Goal: Transaction & Acquisition: Obtain resource

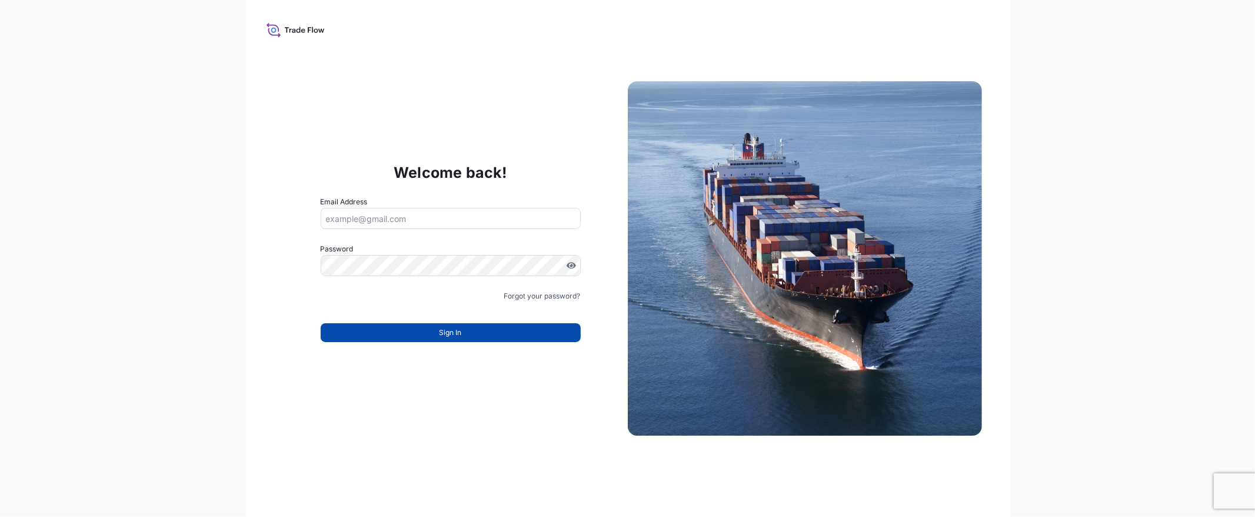
type input "[EMAIL_ADDRESS][DOMAIN_NAME]"
click at [359, 330] on button "Sign In" at bounding box center [451, 332] width 260 height 19
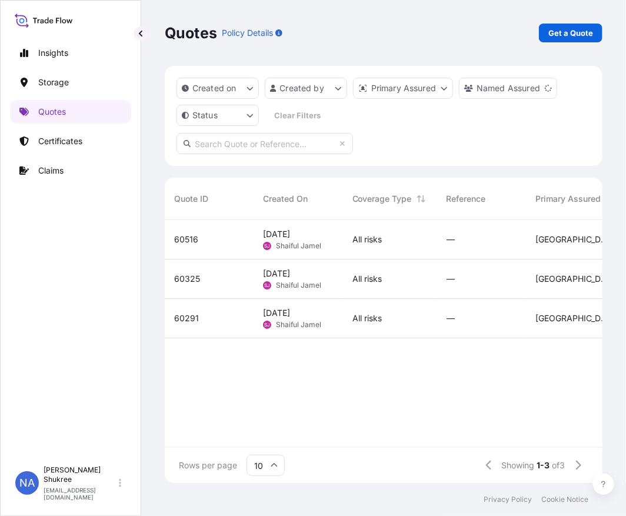
scroll to position [10, 10]
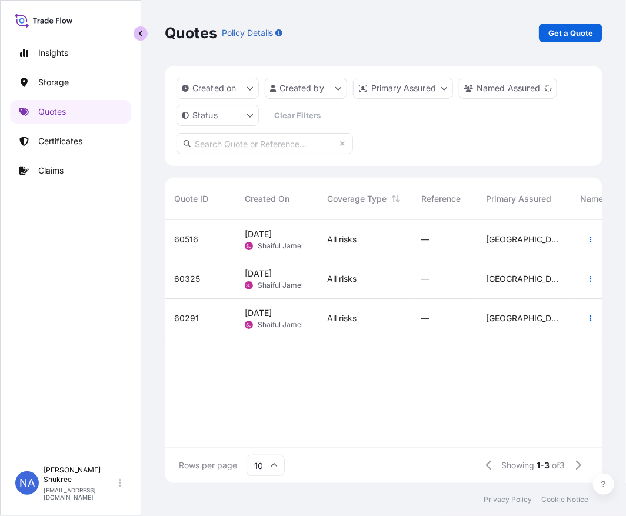
click at [139, 40] on button "button" at bounding box center [141, 33] width 14 height 14
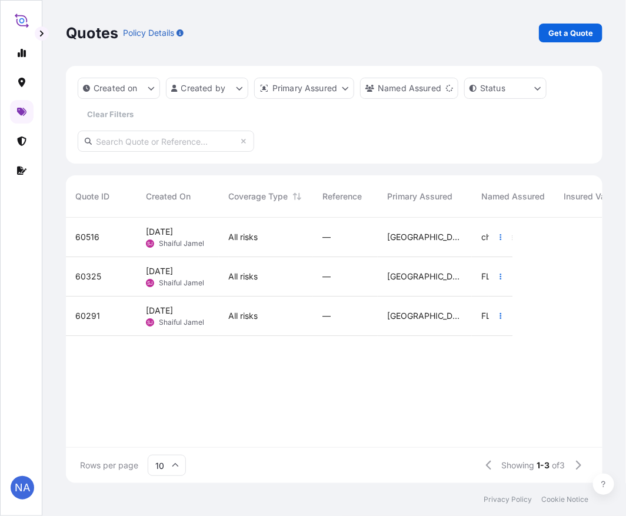
scroll to position [262, 527]
click at [560, 25] on link "Get a Quote" at bounding box center [571, 33] width 64 height 19
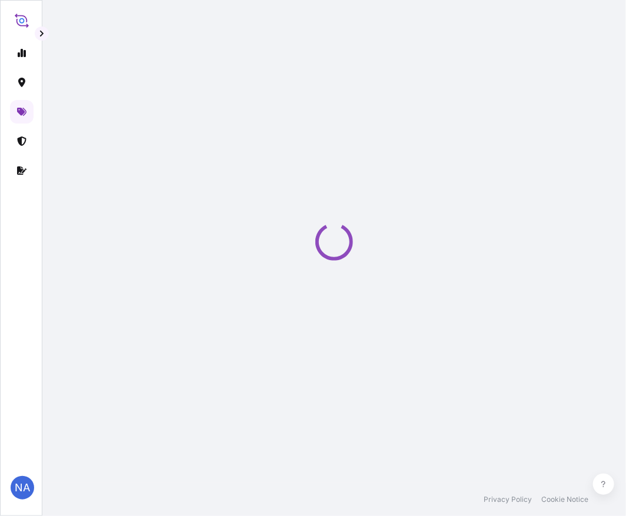
select select "Water"
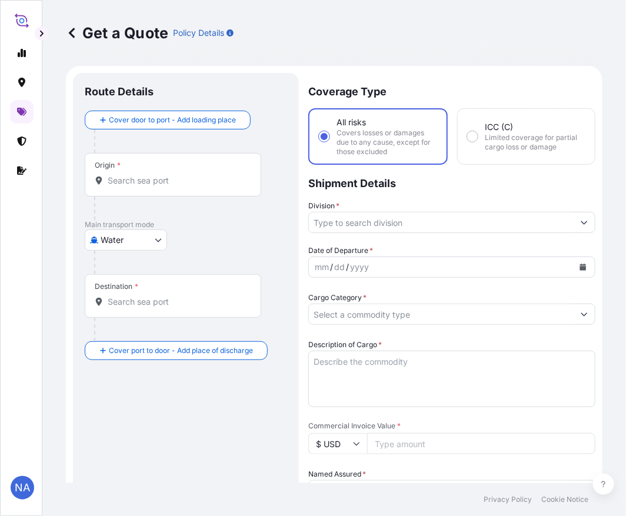
scroll to position [19, 0]
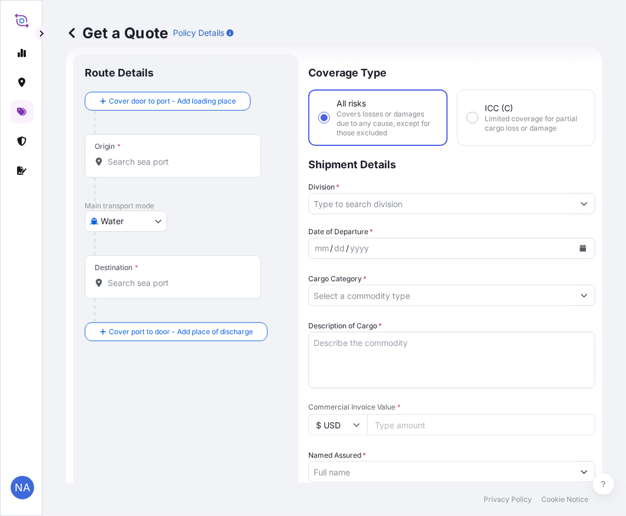
click at [148, 168] on div "Origin *" at bounding box center [173, 156] width 177 height 44
click at [148, 168] on input "Origin *" at bounding box center [177, 162] width 139 height 12
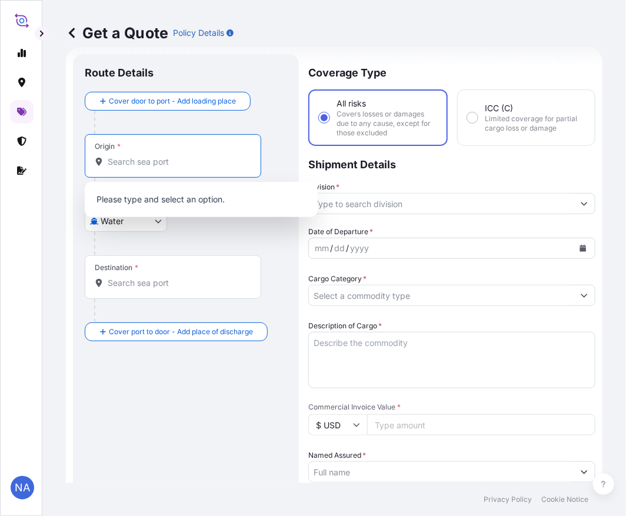
paste input "[GEOGRAPHIC_DATA], [GEOGRAPHIC_DATA]"
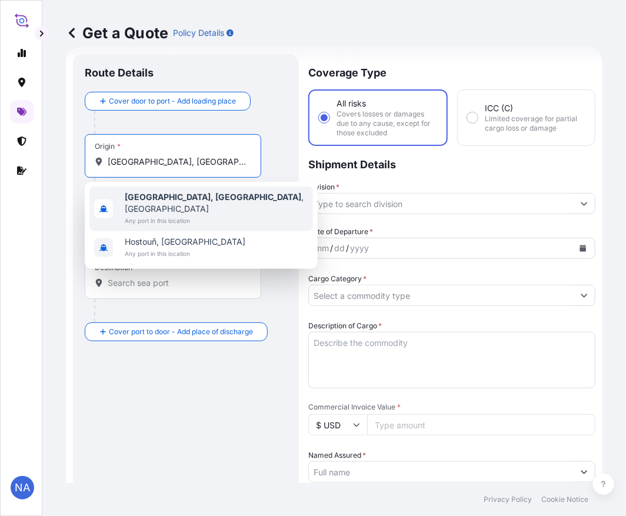
click at [129, 197] on b "[GEOGRAPHIC_DATA], [GEOGRAPHIC_DATA]" at bounding box center [213, 197] width 177 height 10
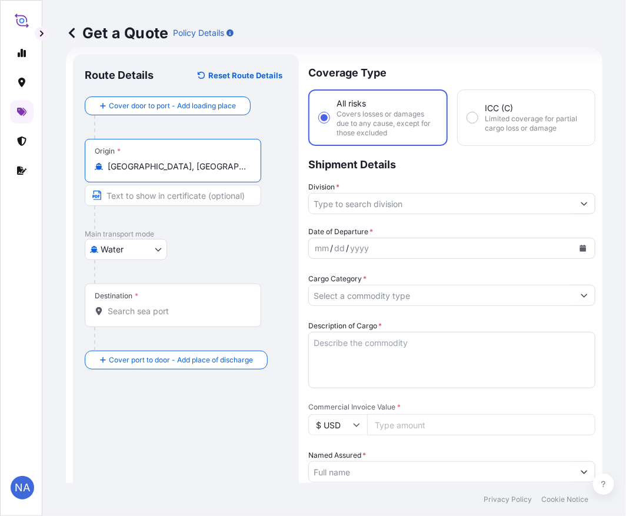
type input "[GEOGRAPHIC_DATA], [GEOGRAPHIC_DATA], [GEOGRAPHIC_DATA]"
click at [209, 318] on div "Destination *" at bounding box center [173, 306] width 177 height 44
click at [209, 317] on input "Destination *" at bounding box center [177, 311] width 139 height 12
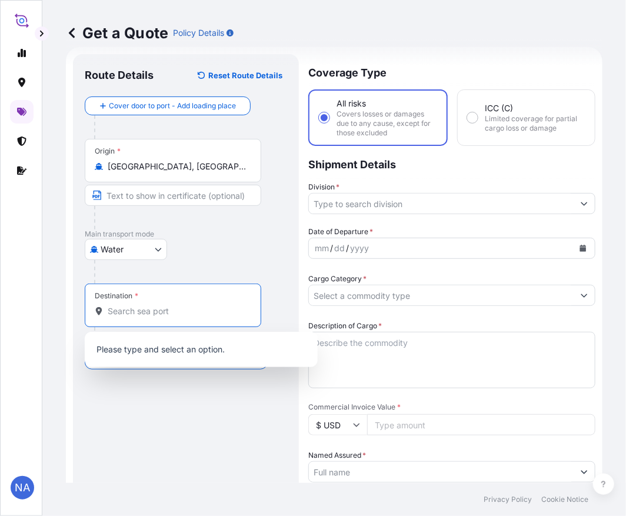
paste input "[GEOGRAPHIC_DATA], [GEOGRAPHIC_DATA]"
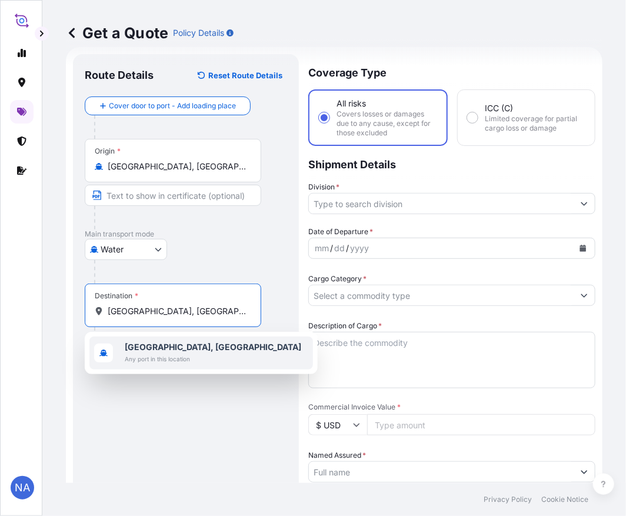
click at [183, 354] on span "Any port in this location" at bounding box center [213, 359] width 177 height 12
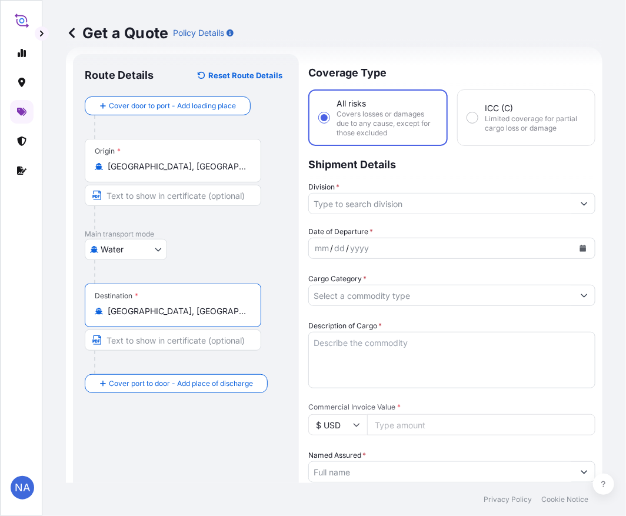
type input "[GEOGRAPHIC_DATA], [GEOGRAPHIC_DATA]"
click at [357, 203] on input "Division *" at bounding box center [441, 203] width 265 height 21
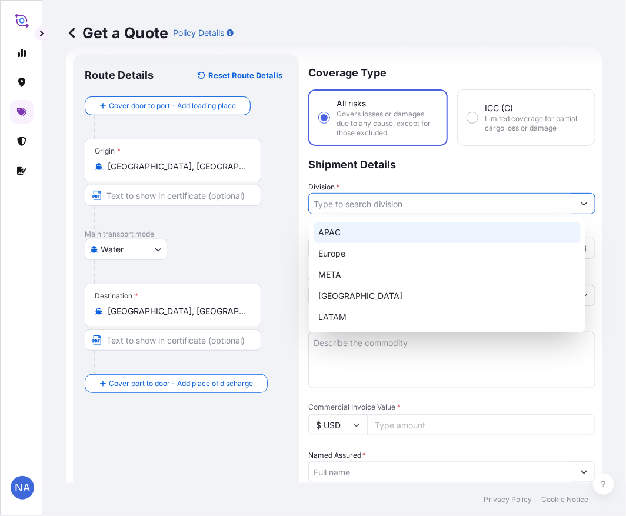
click at [342, 227] on div "APAC" at bounding box center [447, 232] width 267 height 21
type input "APAC"
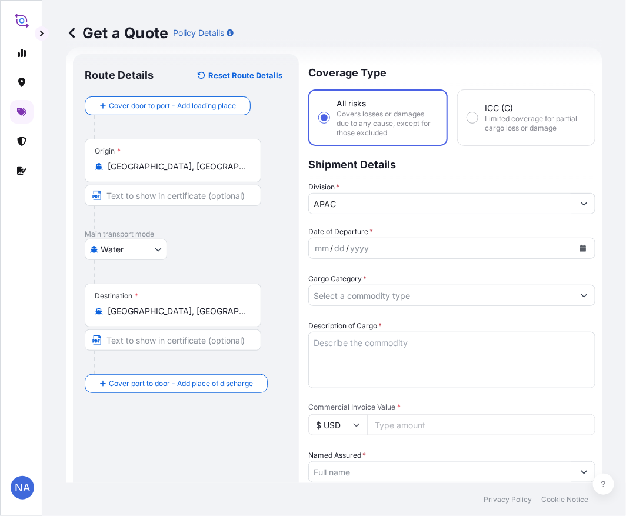
click at [394, 163] on p "Shipment Details" at bounding box center [451, 163] width 287 height 35
click at [578, 249] on button "Calendar" at bounding box center [583, 248] width 19 height 19
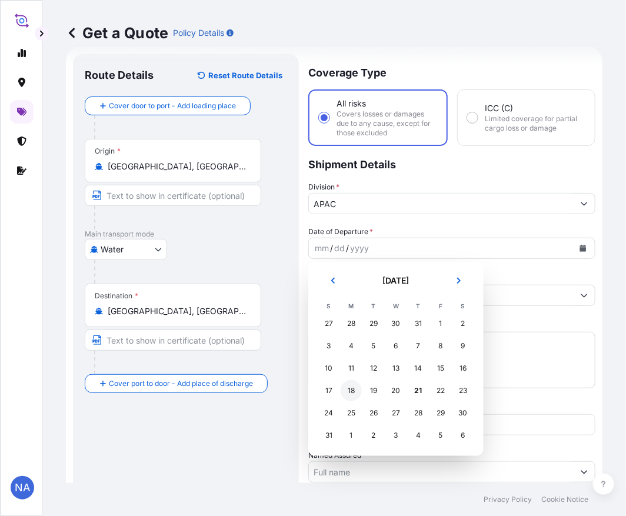
click at [345, 389] on div "18" at bounding box center [351, 390] width 21 height 21
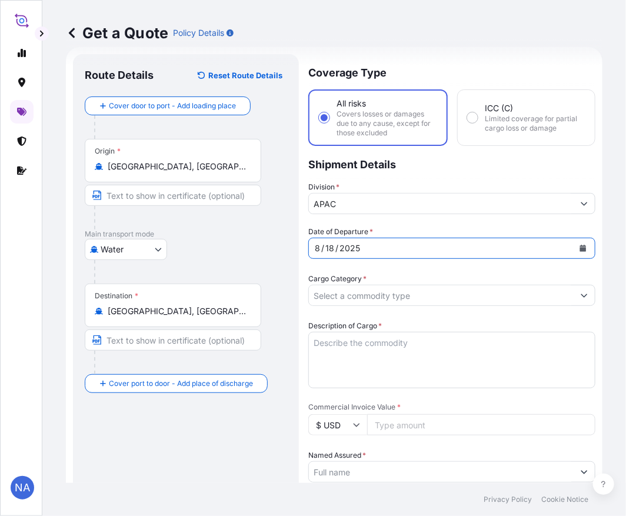
click at [507, 287] on input "Cargo Category *" at bounding box center [441, 295] width 265 height 21
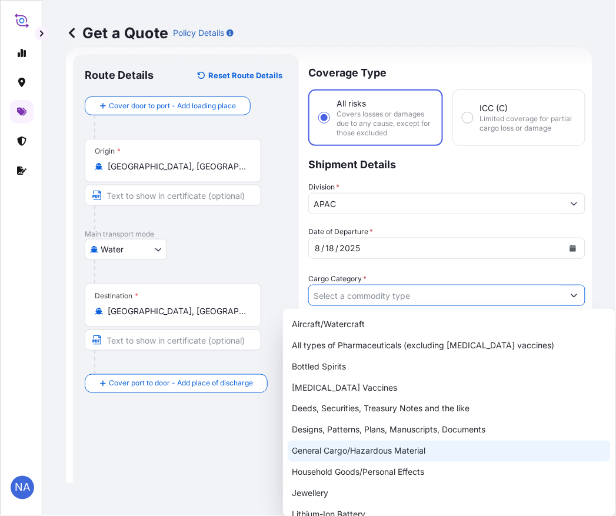
click at [348, 448] on div "General Cargo/Hazardous Material" at bounding box center [449, 451] width 323 height 21
type input "General Cargo/Hazardous Material"
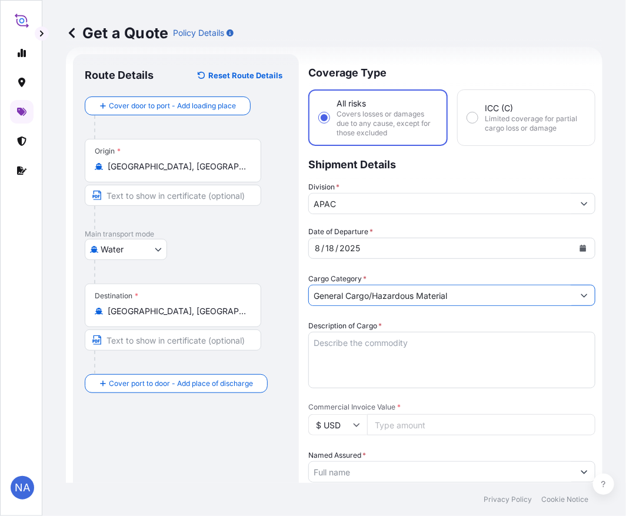
click at [438, 262] on div "Date of Departure * [DATE] Cargo Category * General Cargo/Hazardous Material De…" at bounding box center [451, 502] width 287 height 553
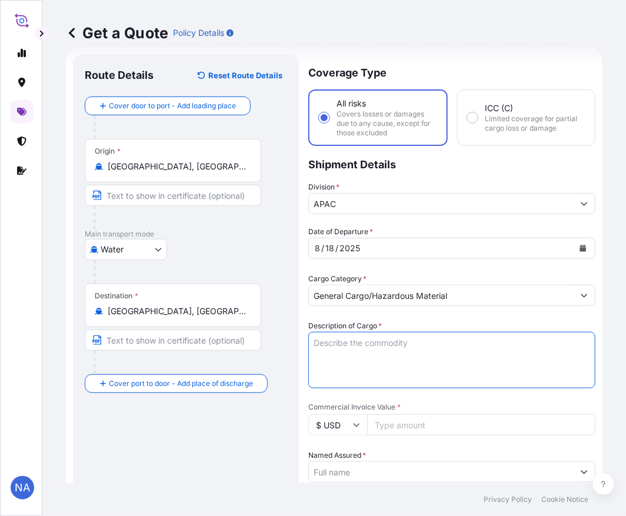
click at [362, 354] on textarea "Description of Cargo *" at bounding box center [451, 360] width 287 height 56
paste textarea "BAGS LOADED INTO 4 40' CONTAINER(S) PETROTHENE GA574189, 55BAG"
type textarea "3,740 BAGS LOADED INTO 4 40' CONTAINER(S) PETROTHENE GA574189, 55BAG"
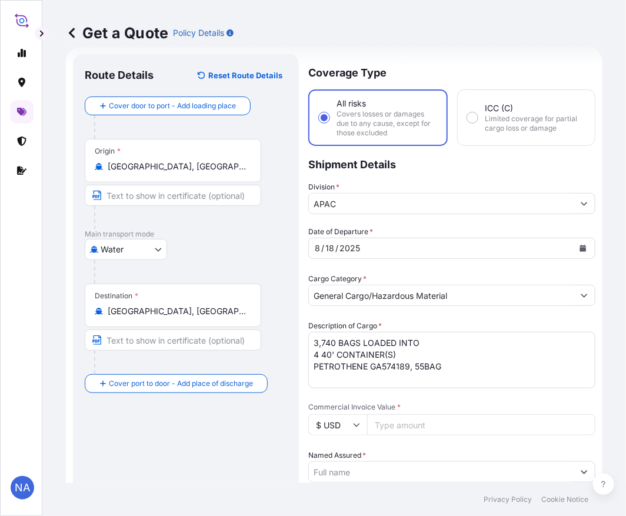
click at [377, 322] on label "Description of Cargo *" at bounding box center [345, 326] width 74 height 12
click at [377, 332] on textarea "3,740 BAGS LOADED INTO 4 40' CONTAINER(S) PETROTHENE GA574189, 55BAG" at bounding box center [451, 360] width 287 height 56
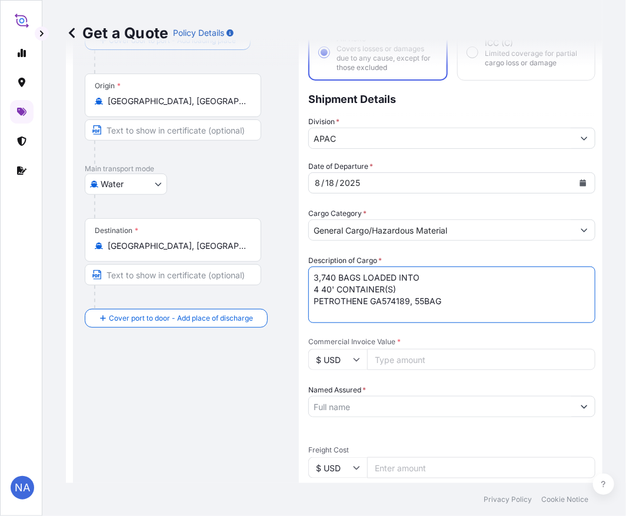
scroll to position [149, 0]
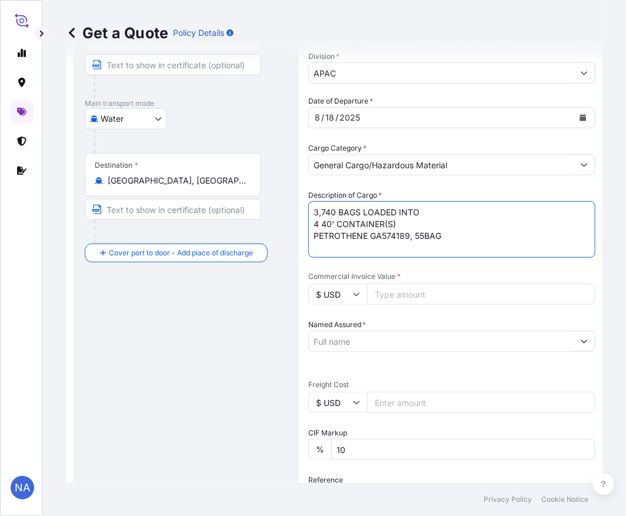
click at [402, 295] on input "Commercial Invoice Value *" at bounding box center [481, 294] width 228 height 21
paste input "83215.0"
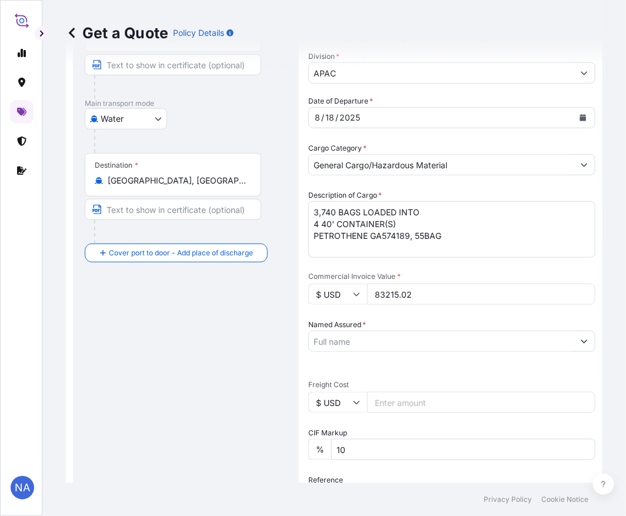
type input "83215.02"
click at [414, 267] on div "Date of Departure * [DATE] Cargo Category * General Cargo/Hazardous Material De…" at bounding box center [451, 371] width 287 height 553
click at [375, 336] on input "Named Assured *" at bounding box center [441, 341] width 265 height 21
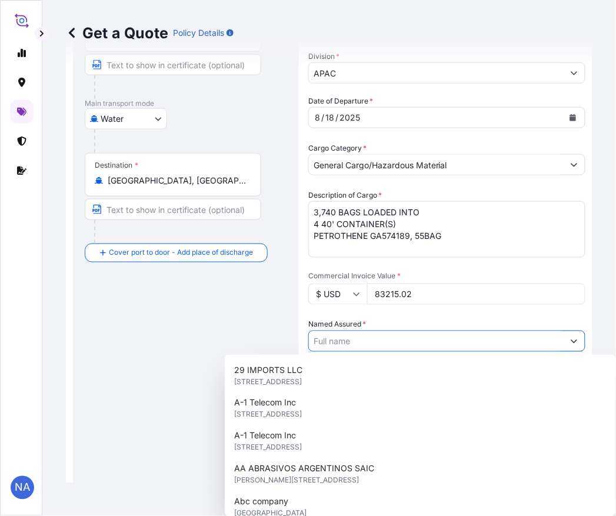
paste input "EQUISTAR CHEMICALS, LP"
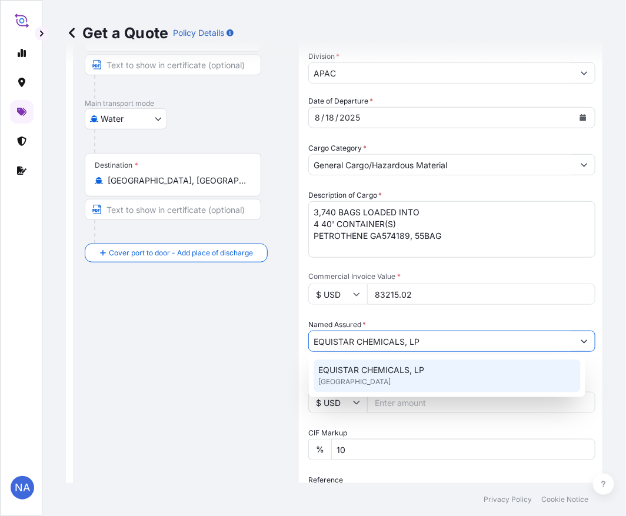
click at [333, 368] on span "EQUISTAR CHEMICALS, LP" at bounding box center [371, 370] width 106 height 12
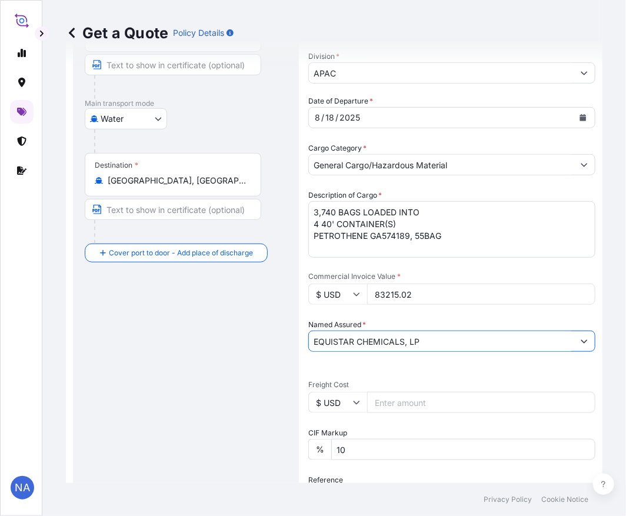
type input "EQUISTAR CHEMICALS, LP"
click at [398, 315] on div "Date of Departure * [DATE] Cargo Category * General Cargo/Hazardous Material De…" at bounding box center [451, 371] width 287 height 553
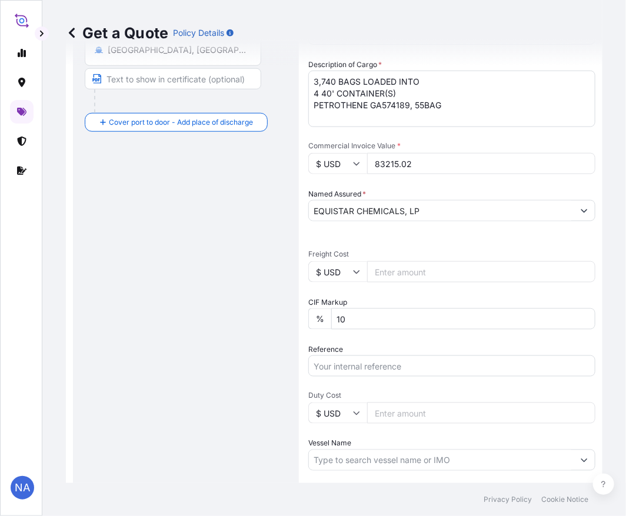
scroll to position [345, 0]
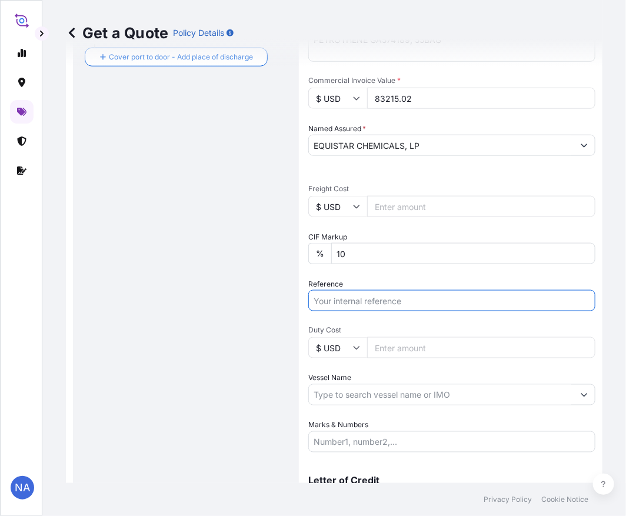
click at [357, 299] on input "Reference" at bounding box center [451, 300] width 287 height 21
paste input "10420840844"
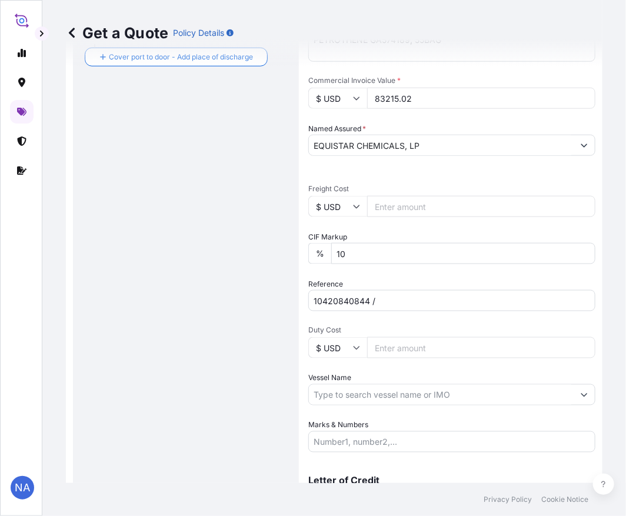
click at [415, 302] on input "10420840844 /" at bounding box center [451, 300] width 287 height 21
paste input "5013161186"
type input "10420840844 / 5013161186"
click at [402, 318] on div "Date of Departure * [DATE] Cargo Category * General Cargo/Hazardous Material De…" at bounding box center [451, 175] width 287 height 553
click at [333, 390] on input "Vessel Name" at bounding box center [441, 394] width 265 height 21
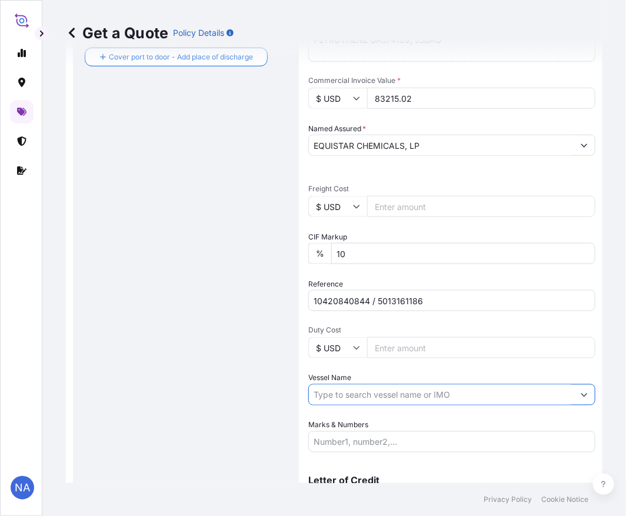
paste input "MSC [PERSON_NAME]"
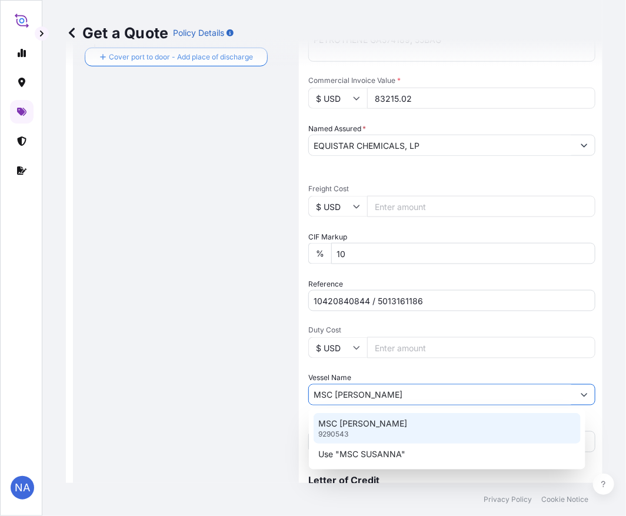
click at [387, 426] on div "MSC [PERSON_NAME] 9290543" at bounding box center [447, 428] width 267 height 31
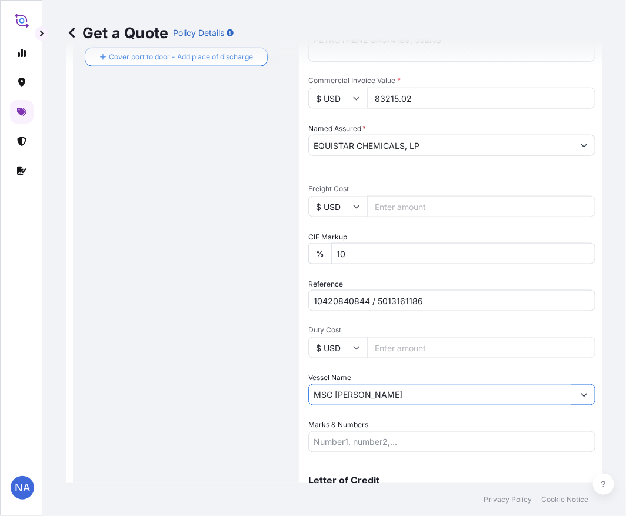
type input "MSC [PERSON_NAME]"
click at [389, 369] on div "Date of Departure * [DATE] Cargo Category * General Cargo/Hazardous Material De…" at bounding box center [451, 175] width 287 height 553
click at [222, 393] on div "Route Details Reset Route Details Cover door to port - Add loading place Place …" at bounding box center [186, 133] width 202 height 789
click at [425, 274] on div "Date of Departure * [DATE] Cargo Category * General Cargo/Hazardous Material De…" at bounding box center [451, 175] width 287 height 553
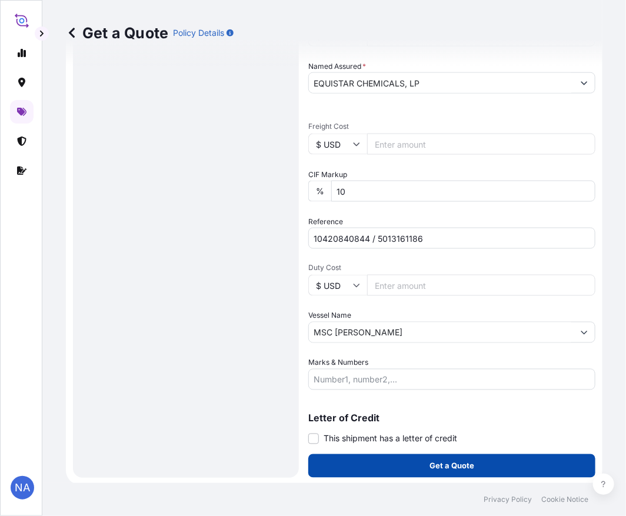
click at [362, 468] on button "Get a Quote" at bounding box center [451, 466] width 287 height 24
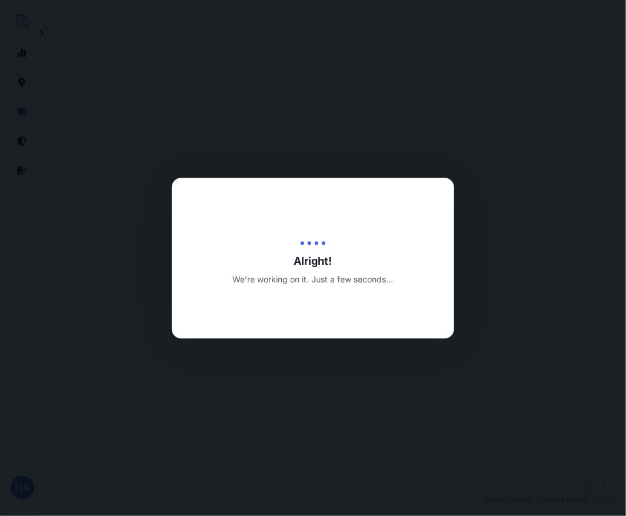
select select "Water"
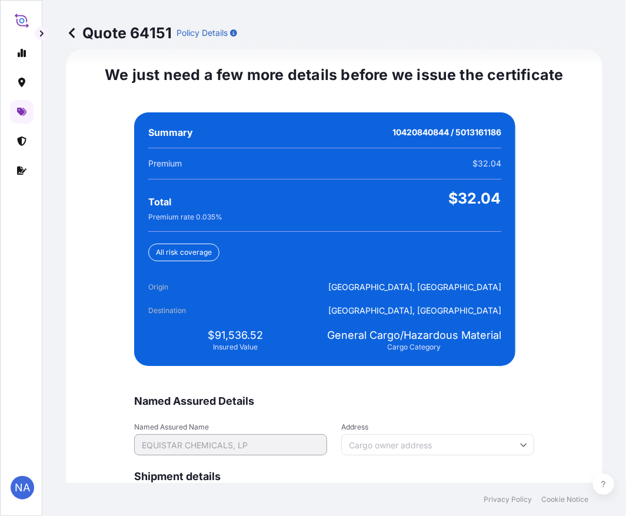
scroll to position [2766, 0]
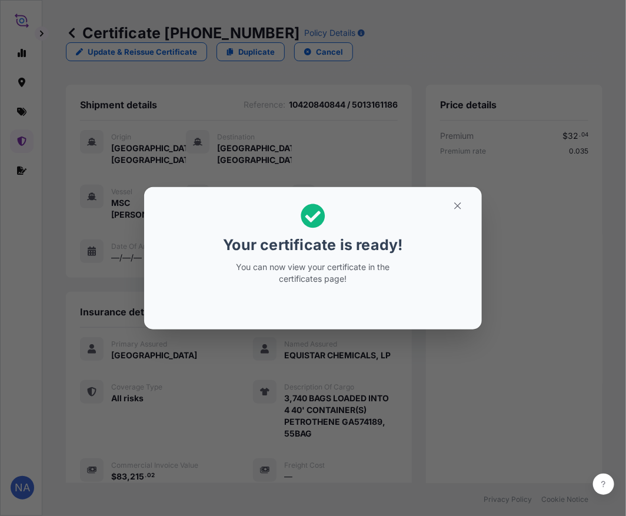
click at [198, 381] on div "Your certificate is ready! You can now view your certificate in the certificate…" at bounding box center [313, 258] width 626 height 517
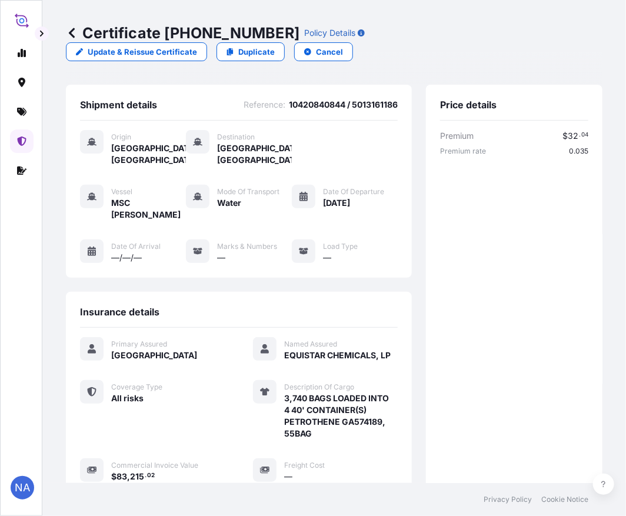
scroll to position [244, 0]
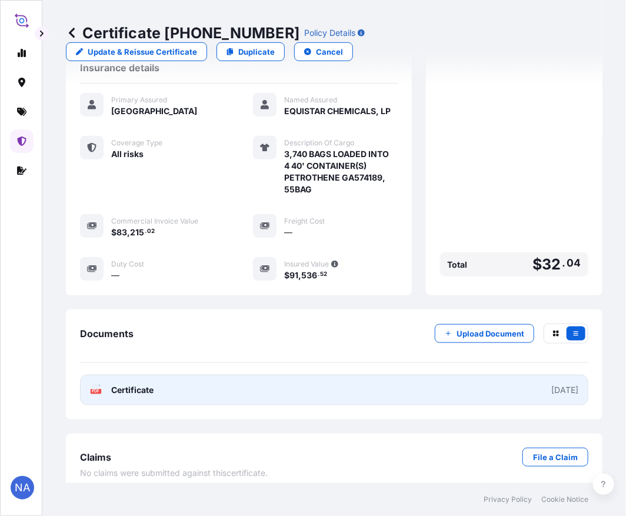
click at [222, 382] on link "PDF Certificate [DATE]" at bounding box center [334, 390] width 508 height 31
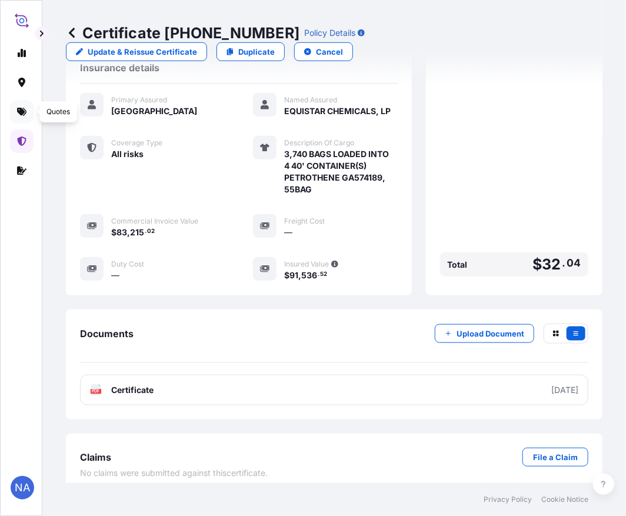
click at [22, 115] on icon at bounding box center [21, 112] width 9 height 8
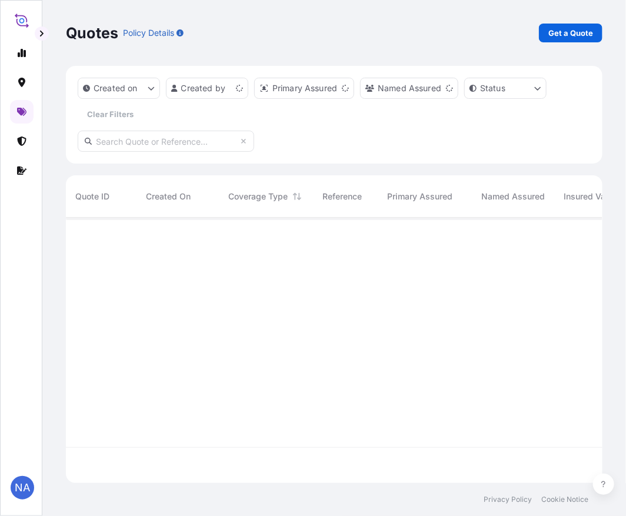
scroll to position [262, 527]
click at [589, 39] on link "Get a Quote" at bounding box center [571, 33] width 64 height 19
select select "Water"
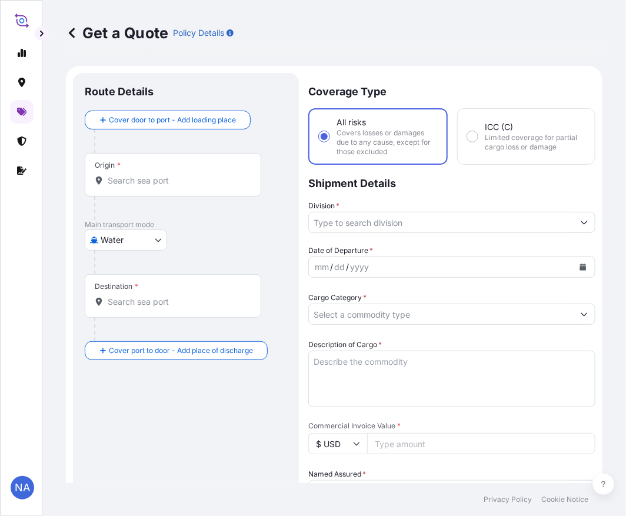
scroll to position [19, 0]
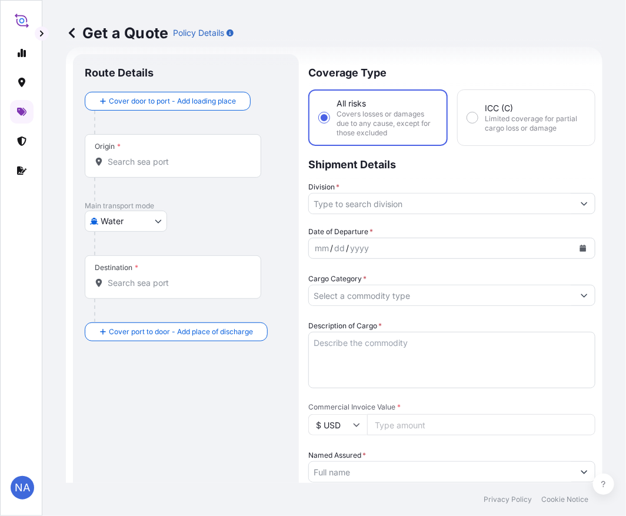
click at [186, 151] on div "Origin *" at bounding box center [173, 156] width 177 height 44
click at [186, 156] on input "Origin *" at bounding box center [177, 162] width 139 height 12
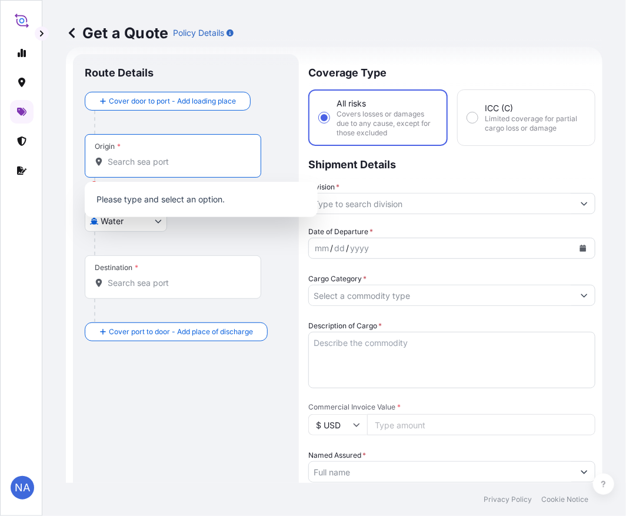
click at [130, 157] on input "Origin * Please select an origin" at bounding box center [177, 162] width 139 height 12
paste input "[GEOGRAPHIC_DATA], [GEOGRAPHIC_DATA]"
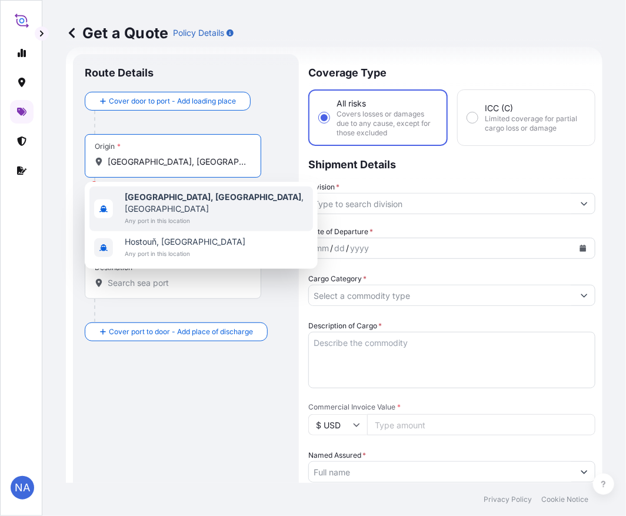
click at [146, 215] on span "Any port in this location" at bounding box center [217, 221] width 184 height 12
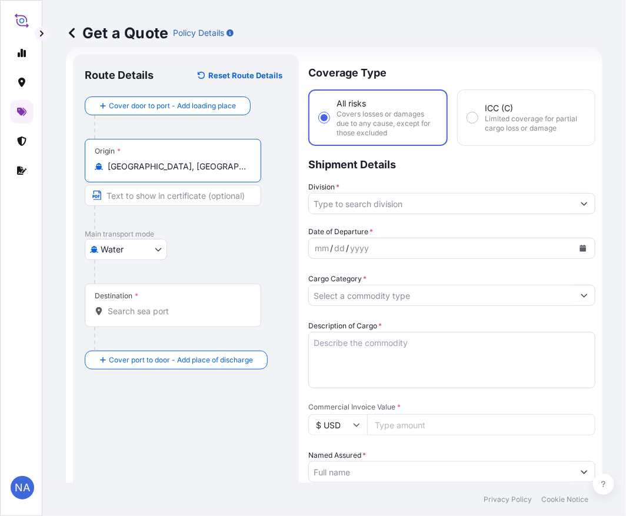
type input "[GEOGRAPHIC_DATA], [GEOGRAPHIC_DATA], [GEOGRAPHIC_DATA]"
drag, startPoint x: 188, startPoint y: 296, endPoint x: 187, endPoint y: 305, distance: 9.0
click at [188, 296] on div "Destination *" at bounding box center [173, 306] width 177 height 44
click at [188, 305] on input "Destination *" at bounding box center [177, 311] width 139 height 12
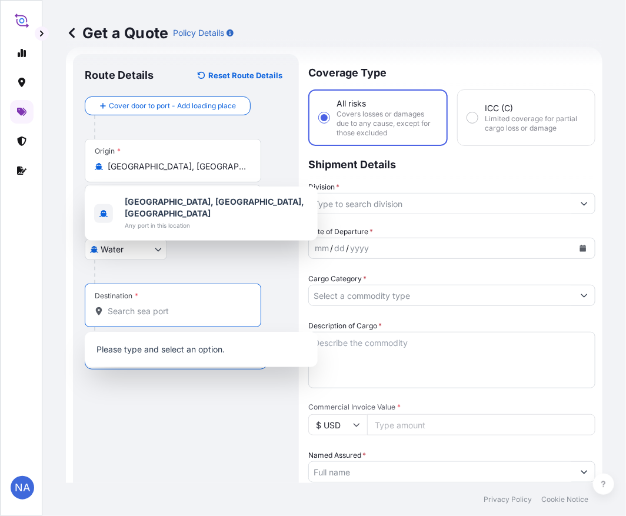
click at [185, 305] on input "Destination *" at bounding box center [177, 311] width 139 height 12
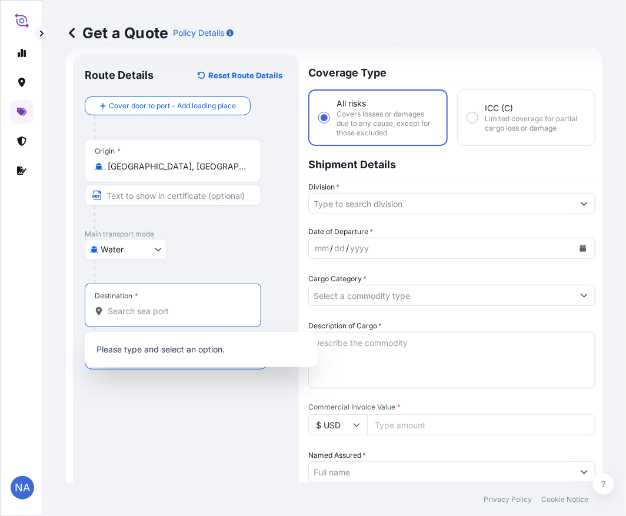
paste input "[GEOGRAPHIC_DATA], [GEOGRAPHIC_DATA]"
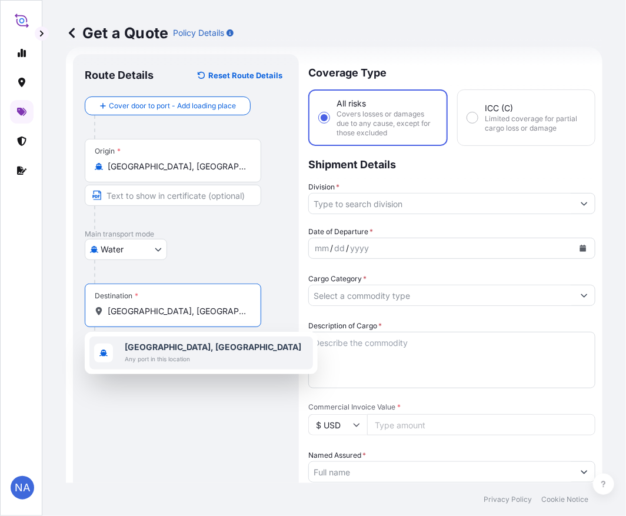
click at [159, 360] on span "Any port in this location" at bounding box center [213, 359] width 177 height 12
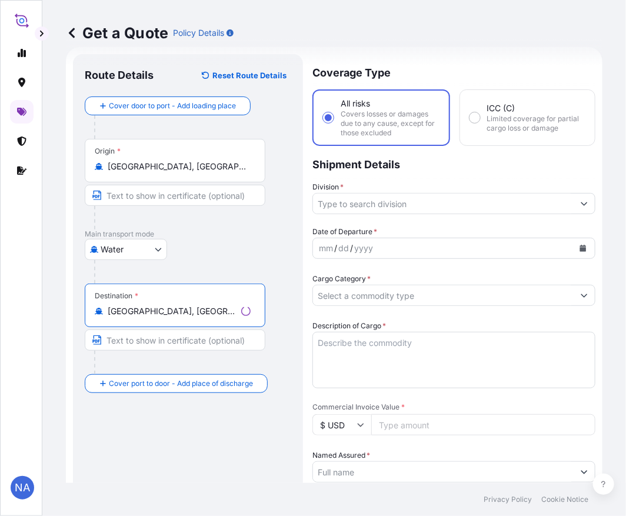
type input "[GEOGRAPHIC_DATA], [GEOGRAPHIC_DATA]"
click at [268, 260] on div at bounding box center [192, 272] width 197 height 24
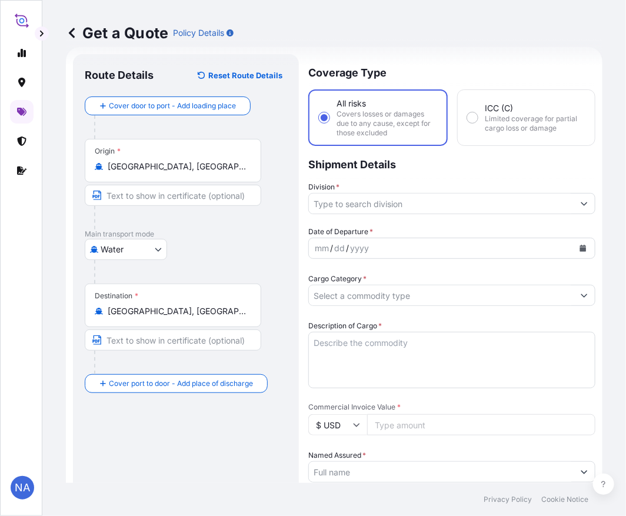
click at [574, 208] on button "Show suggestions" at bounding box center [584, 203] width 21 height 21
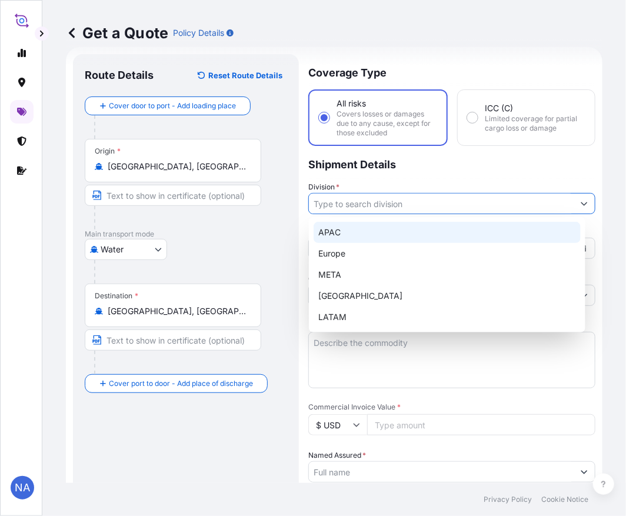
click at [362, 232] on div "APAC" at bounding box center [447, 232] width 267 height 21
type input "APAC"
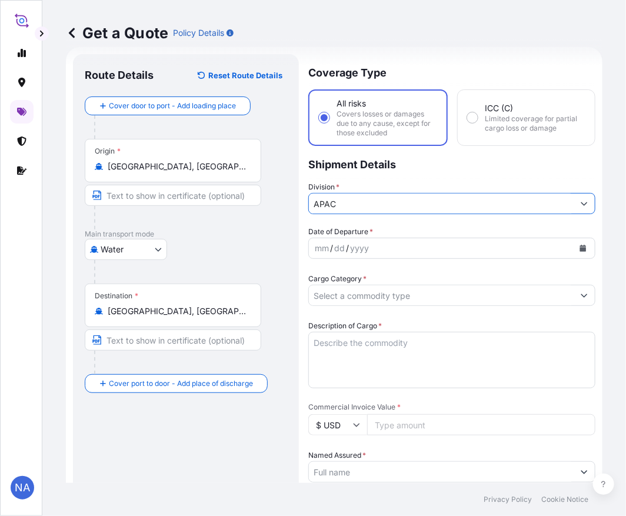
click at [6, 515] on div "NA" at bounding box center [21, 258] width 42 height 516
click at [574, 249] on button "Calendar" at bounding box center [583, 248] width 19 height 19
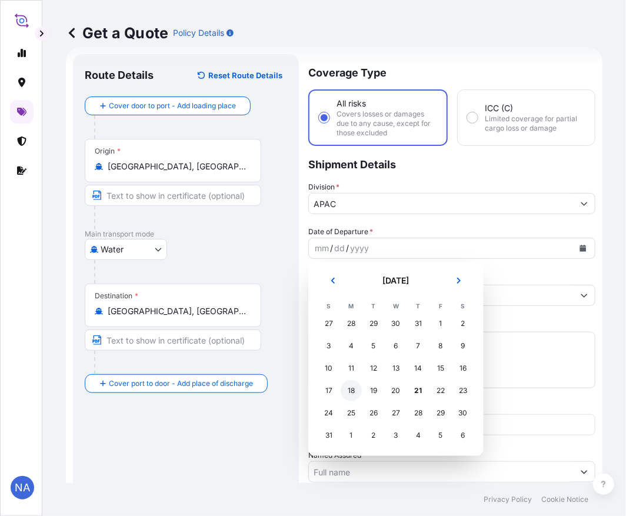
click at [350, 389] on div "18" at bounding box center [351, 390] width 21 height 21
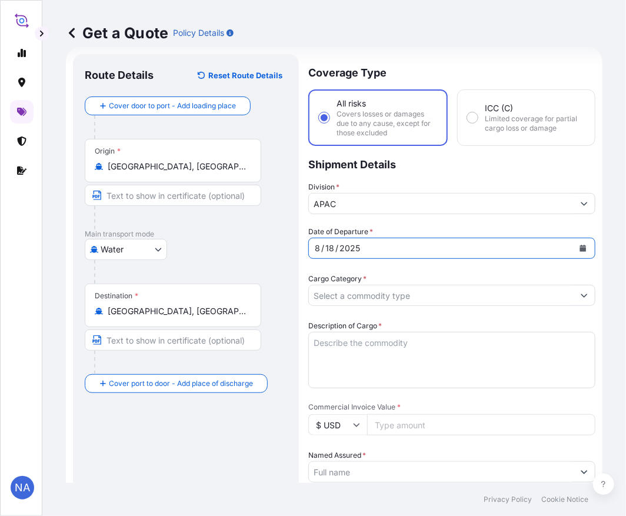
click at [439, 228] on div "Date of Departure * [DATE]" at bounding box center [451, 242] width 287 height 33
click at [574, 297] on button "Show suggestions" at bounding box center [584, 295] width 21 height 21
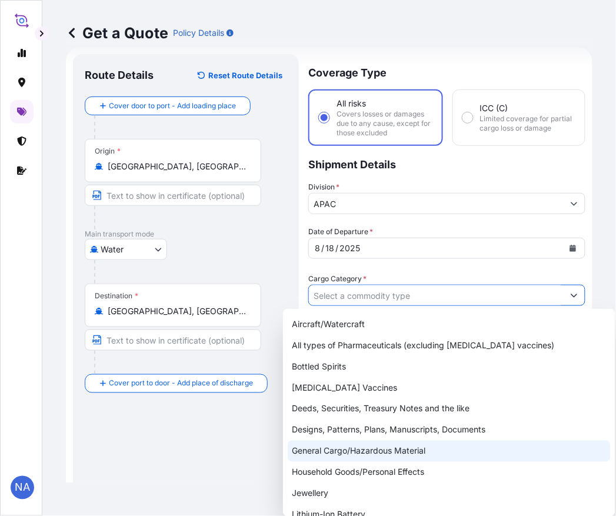
click at [377, 456] on div "General Cargo/Hazardous Material" at bounding box center [449, 451] width 323 height 21
type input "General Cargo/Hazardous Material"
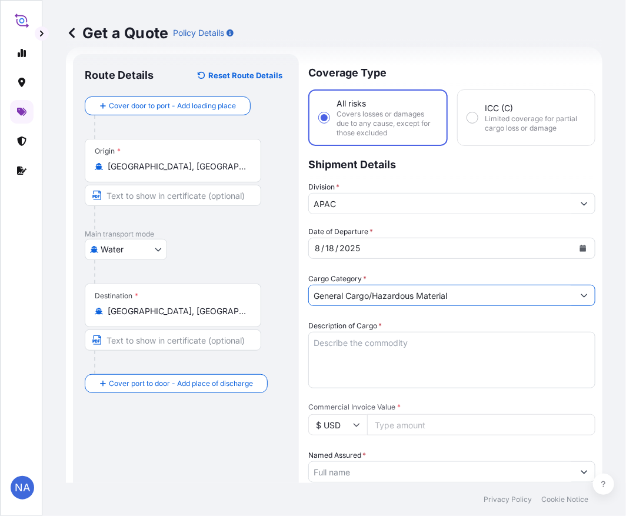
click at [351, 281] on div "Date of Departure * [DATE] Cargo Category * General Cargo/Hazardous Material De…" at bounding box center [451, 502] width 287 height 553
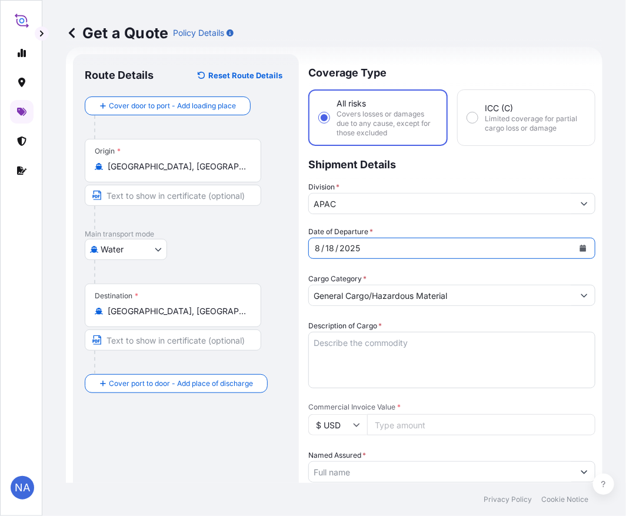
click at [351, 281] on label "Cargo Category *" at bounding box center [337, 279] width 58 height 12
click at [351, 285] on input "General Cargo/Hazardous Material" at bounding box center [441, 295] width 265 height 21
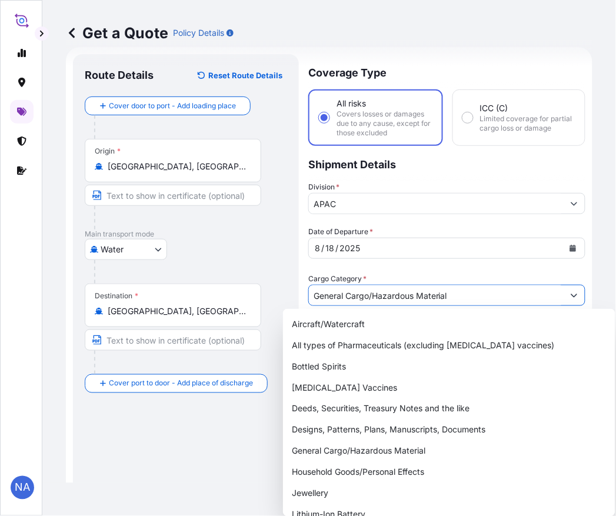
click at [344, 274] on label "Cargo Category *" at bounding box center [337, 279] width 58 height 12
click at [344, 285] on input "General Cargo/Hazardous Material" at bounding box center [436, 295] width 255 height 21
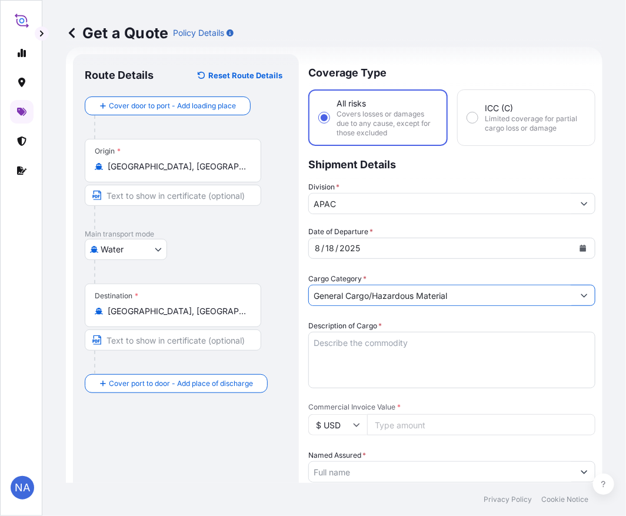
click at [371, 267] on div "Date of Departure * [DATE] Cargo Category * General Cargo/Hazardous Material De…" at bounding box center [451, 502] width 287 height 553
click at [433, 354] on textarea "Description of Cargo *" at bounding box center [451, 360] width 287 height 56
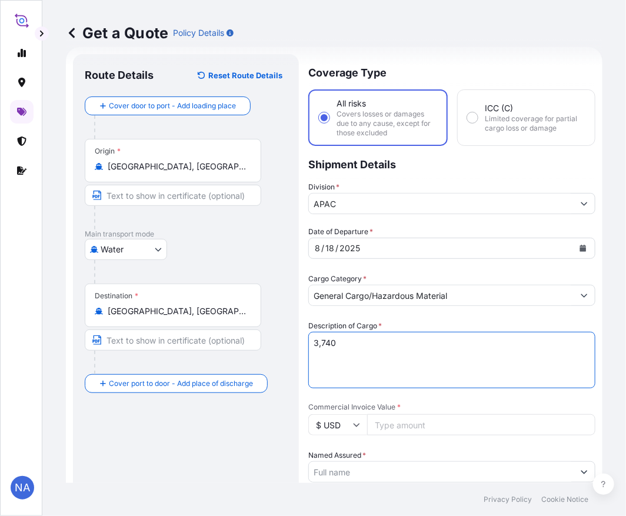
paste textarea "BAGS LOADED INTO 4 40' CONTAINER(S) PETROTHENE GA574189, 55BAG"
type textarea "3,740 BAGS LOADED INTO 4 40' CONTAINER(S) PETROTHENE GA574189, 55BAG"
click at [408, 321] on div "Description of Cargo * 3,740 BAGS LOADED INTO 4 40' CONTAINER(S) PETROTHENE GA5…" at bounding box center [451, 354] width 287 height 68
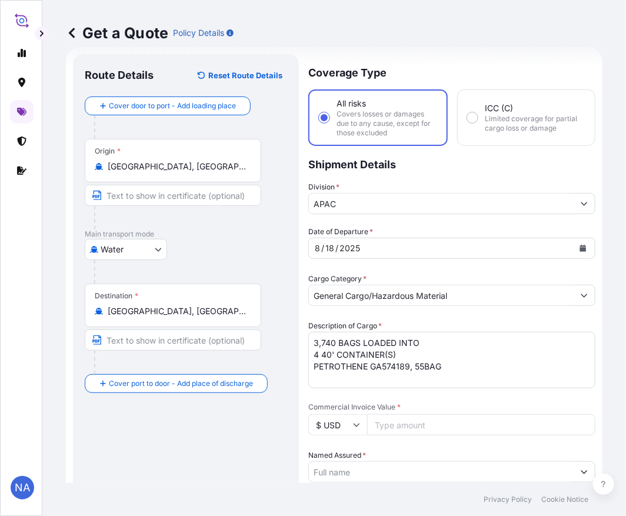
scroll to position [149, 0]
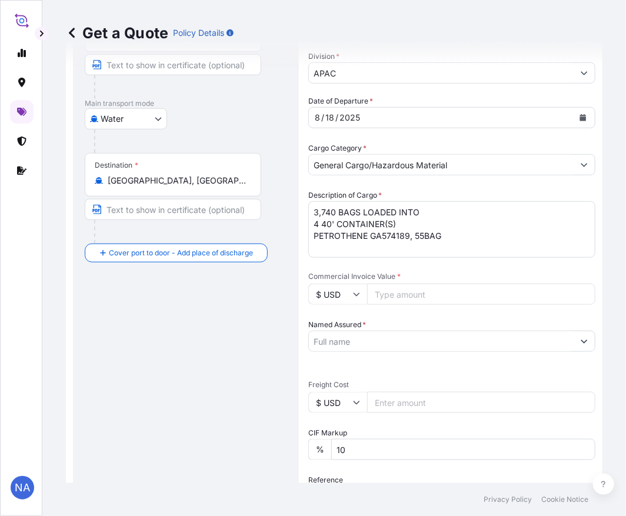
click at [400, 290] on input "Commercial Invoice Value *" at bounding box center [481, 294] width 228 height 21
paste input "83215.01"
type input "83215.02"
click at [457, 274] on span "Commercial Invoice Value *" at bounding box center [451, 276] width 287 height 9
click at [457, 284] on input "83215.02" at bounding box center [481, 294] width 228 height 21
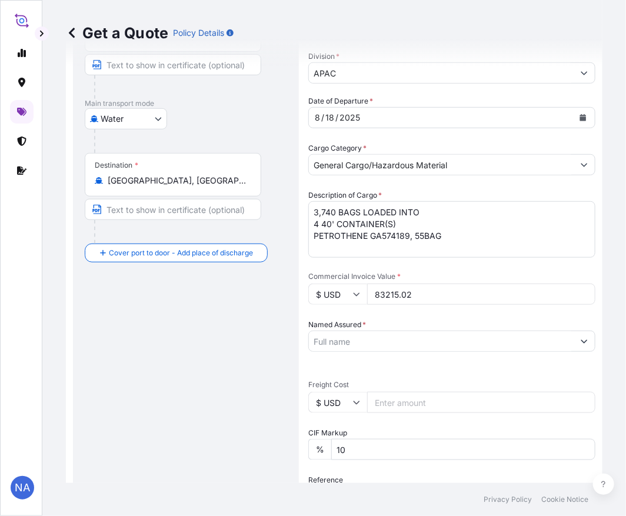
click at [358, 339] on input "Named Assured *" at bounding box center [441, 341] width 265 height 21
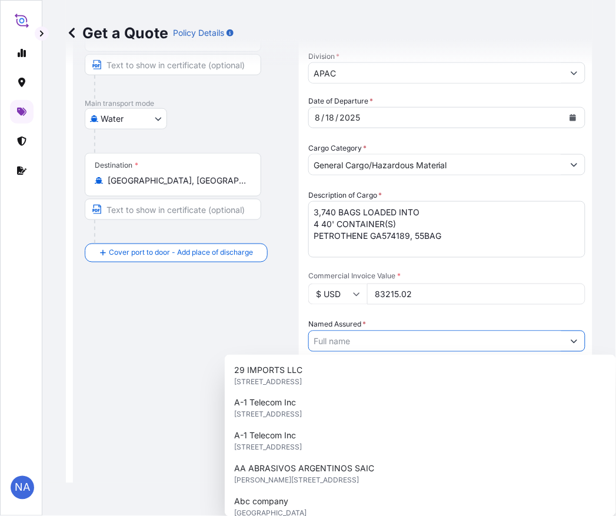
paste input "EQUISTAR CHEMICALS, LP"
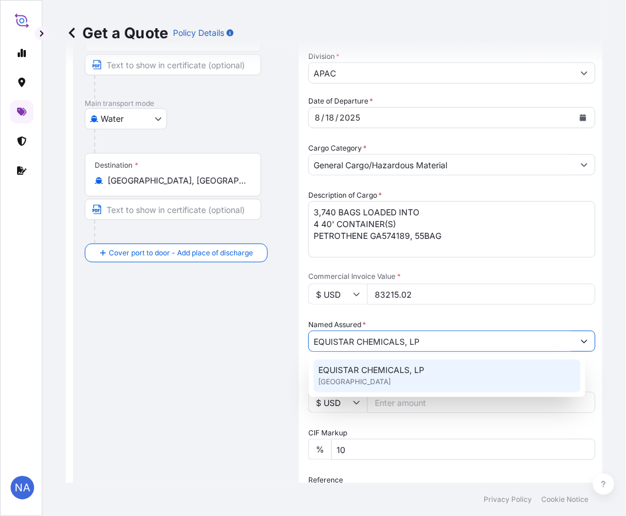
click at [351, 366] on span "EQUISTAR CHEMICALS, LP" at bounding box center [371, 370] width 106 height 12
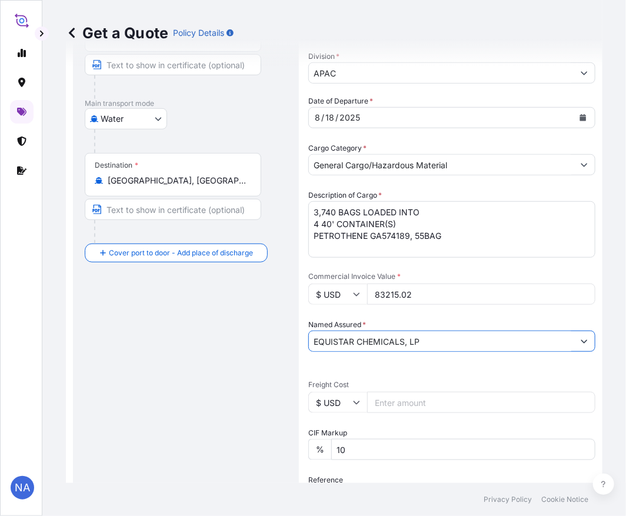
type input "EQUISTAR CHEMICALS, LP"
click at [371, 310] on div "Date of Departure * [DATE] Cargo Category * General Cargo/Hazardous Material De…" at bounding box center [451, 371] width 287 height 553
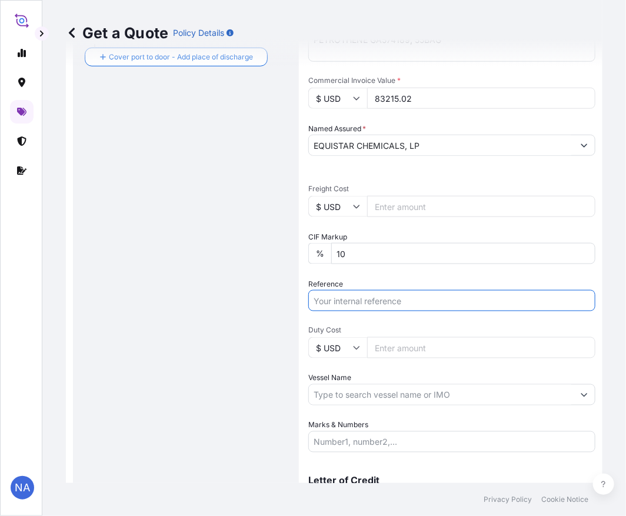
click at [378, 293] on input "Reference" at bounding box center [451, 300] width 287 height 21
paste input "10420840845"
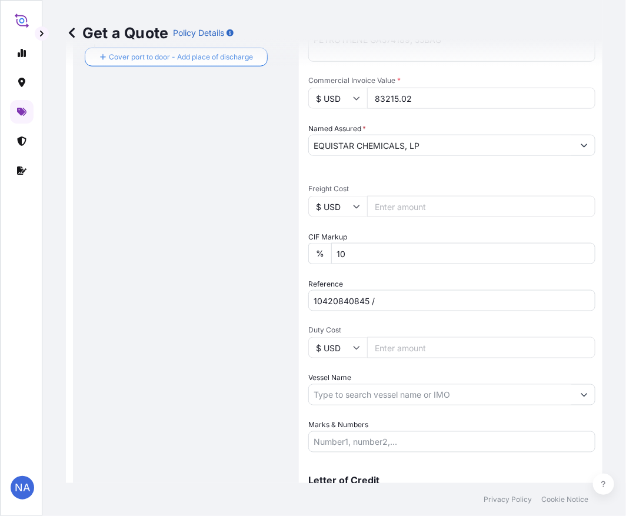
click at [395, 292] on input "10420840845 /" at bounding box center [451, 300] width 287 height 21
paste input "5013161489"
type input "10420840845 / 5013161489"
click at [401, 272] on div "Date of Departure * [DATE] Cargo Category * General Cargo/Hazardous Material De…" at bounding box center [451, 175] width 287 height 553
click at [378, 390] on input "Vessel Name" at bounding box center [441, 394] width 265 height 21
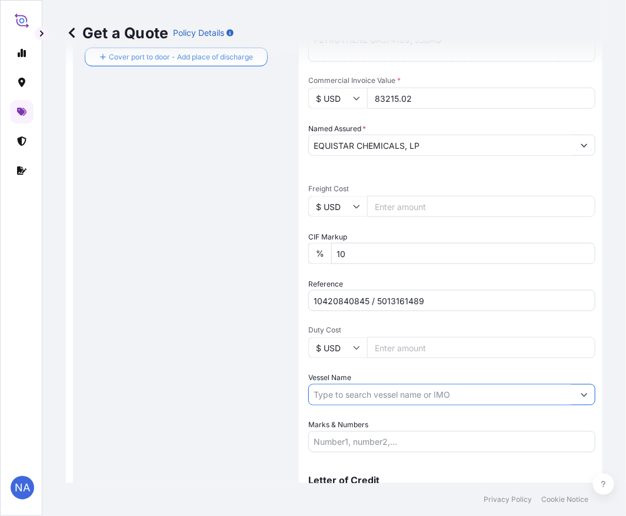
paste input "MSC [PERSON_NAME]"
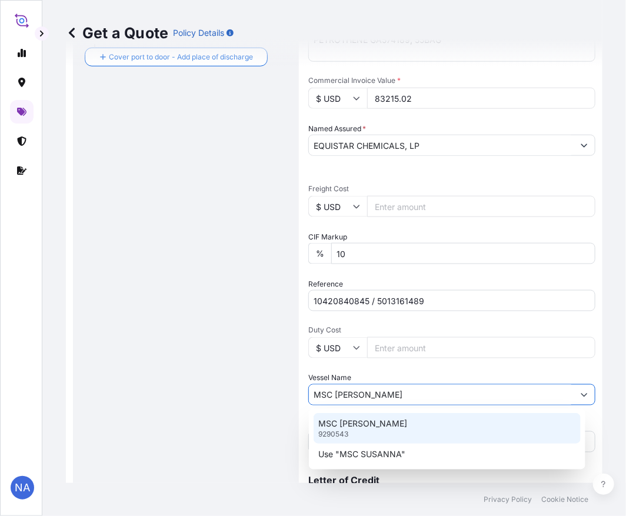
click at [339, 427] on p "MSC [PERSON_NAME]" at bounding box center [362, 424] width 89 height 12
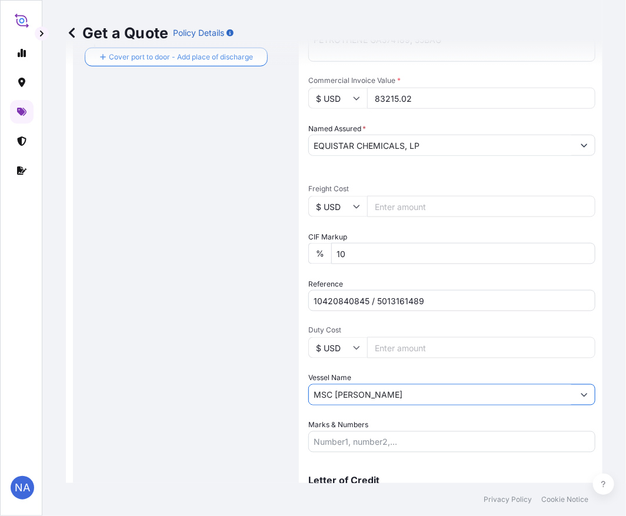
type input "MSC [PERSON_NAME]"
click at [350, 368] on div "Date of Departure * [DATE] Cargo Category * General Cargo/Hazardous Material De…" at bounding box center [451, 175] width 287 height 553
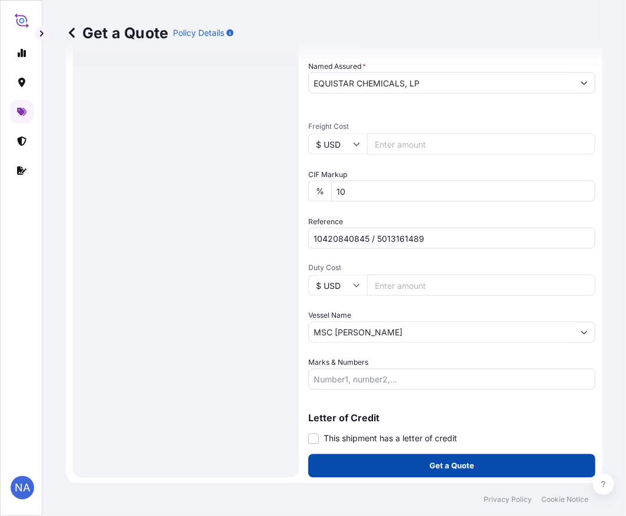
click at [365, 470] on button "Get a Quote" at bounding box center [451, 466] width 287 height 24
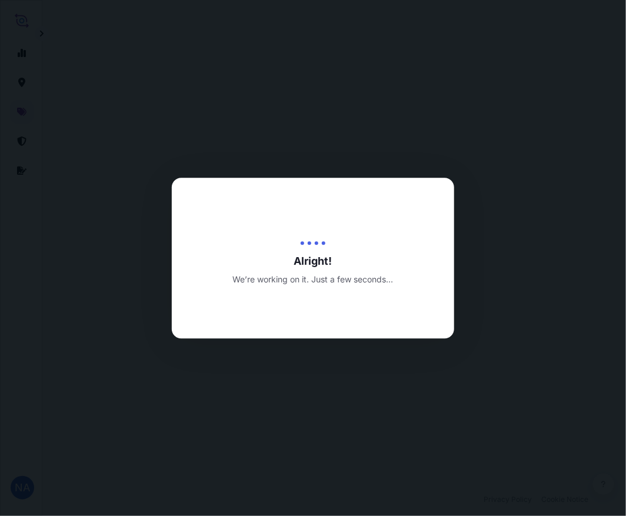
select select "Water"
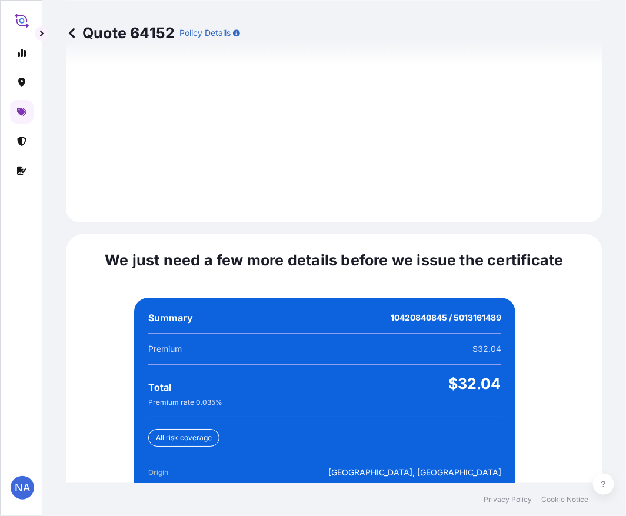
scroll to position [2766, 0]
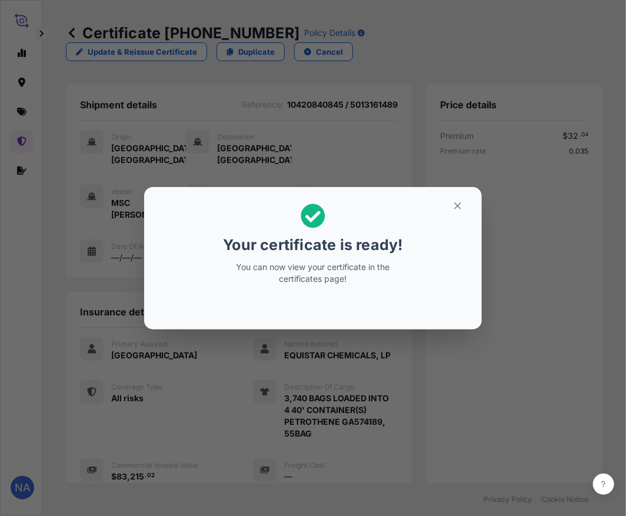
click at [492, 451] on div "Your certificate is ready! You can now view your certificate in the certificate…" at bounding box center [313, 258] width 626 height 517
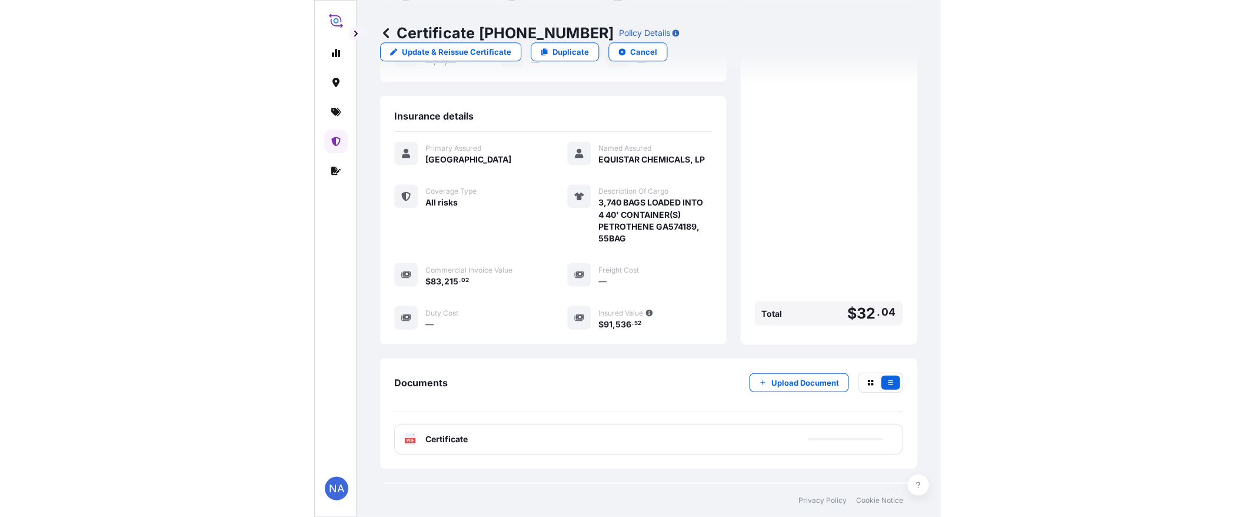
scroll to position [244, 0]
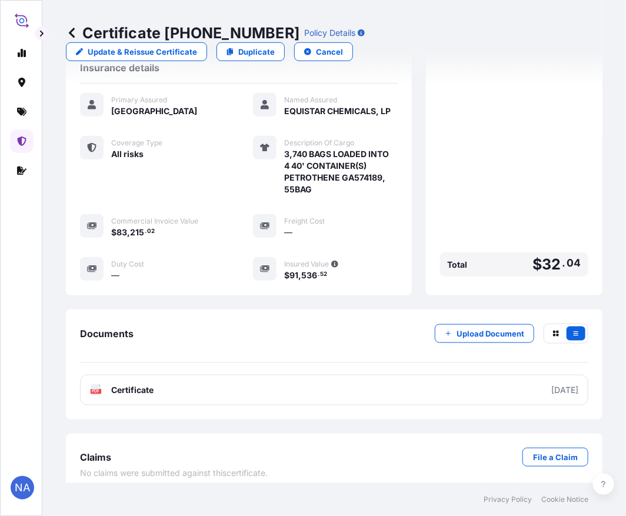
click at [442, 380] on link "PDF Certificate [DATE]" at bounding box center [334, 390] width 508 height 31
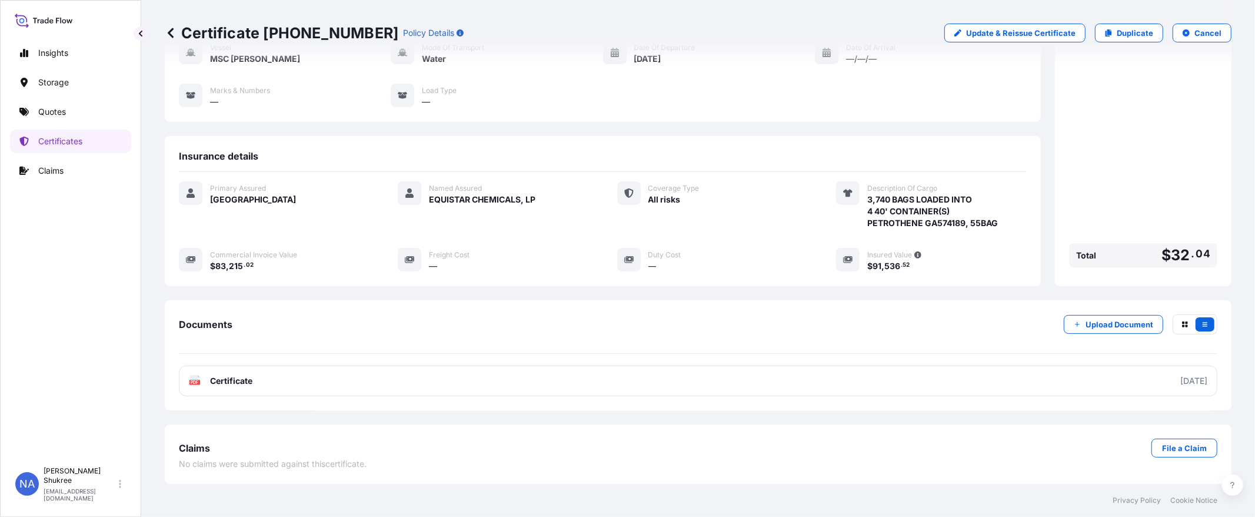
scroll to position [114, 0]
